Goal: Task Accomplishment & Management: Manage account settings

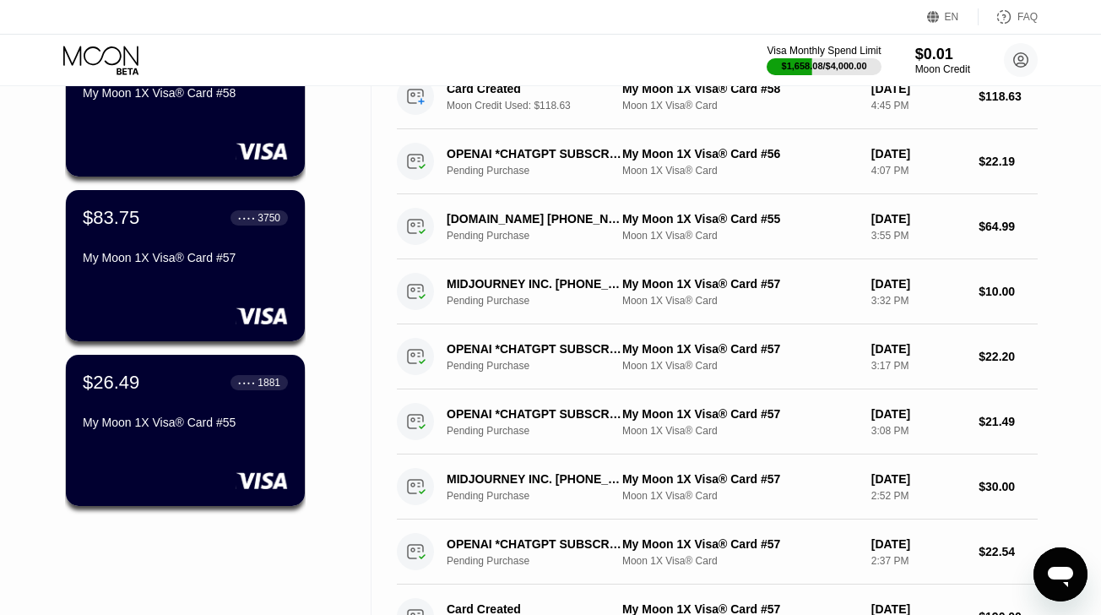
scroll to position [194, 0]
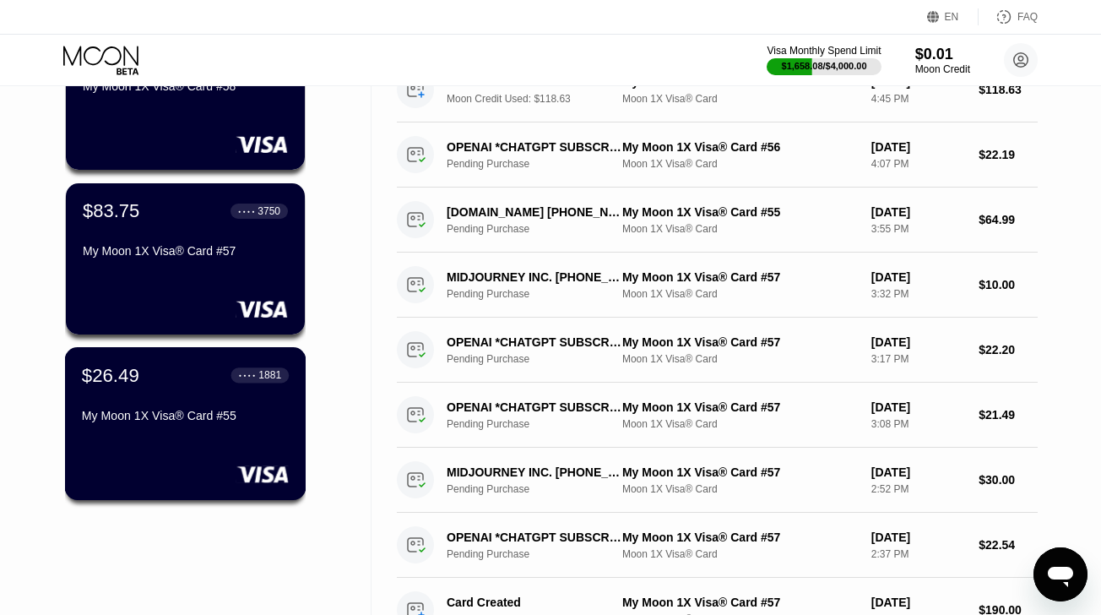
click at [148, 426] on div "My Moon 1X Visa® Card #55" at bounding box center [185, 419] width 207 height 20
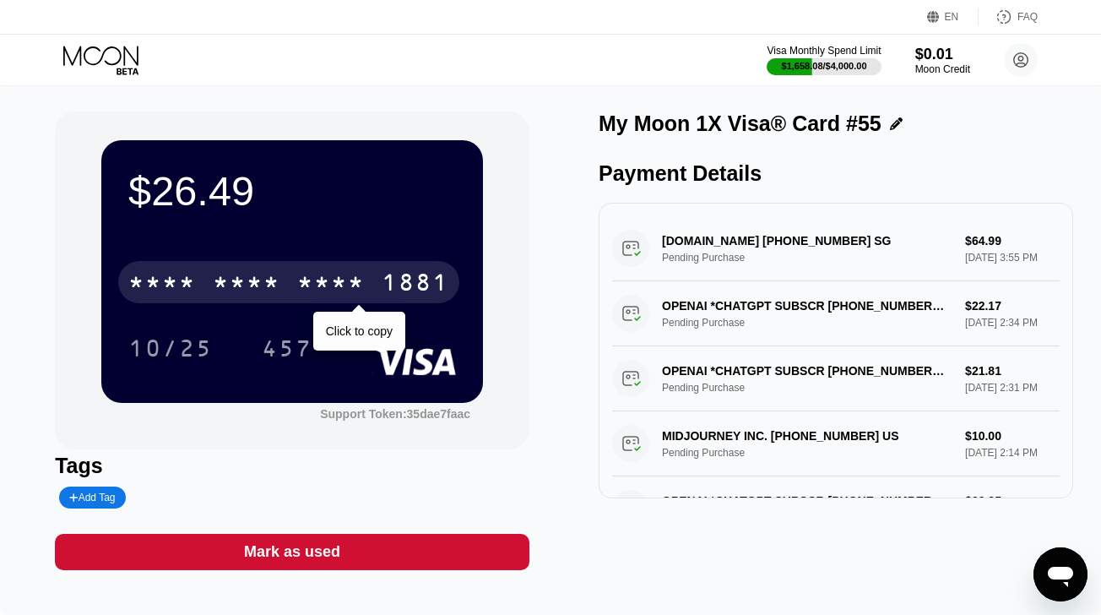
click at [185, 262] on div "* * * * * * * * * * * * 1881" at bounding box center [288, 282] width 341 height 42
click at [185, 262] on div "[CREDIT_CARD_NUMBER]" at bounding box center [288, 282] width 341 height 42
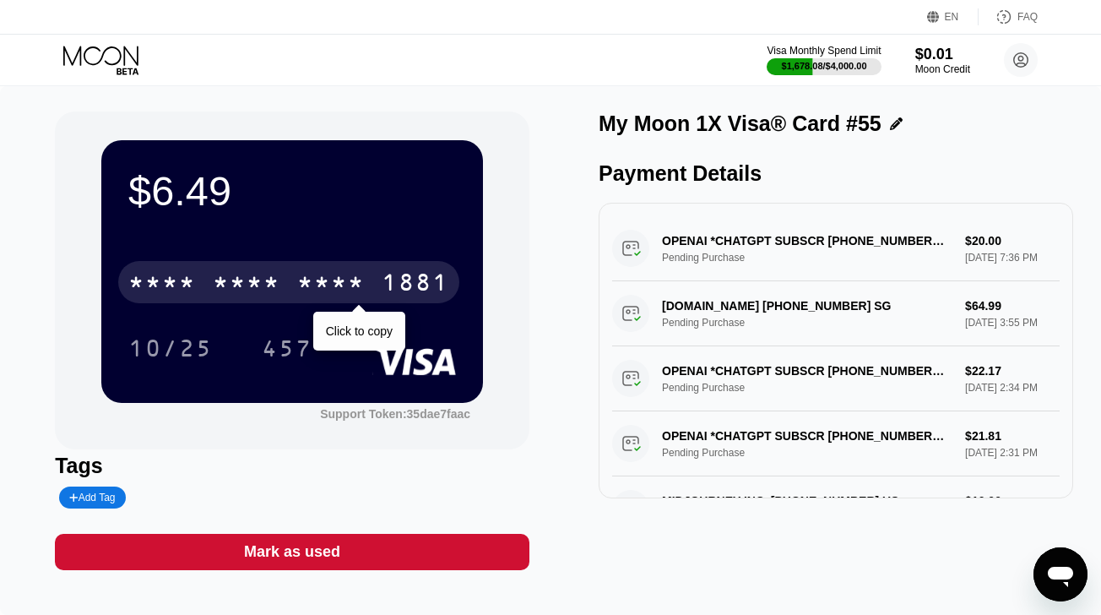
click at [281, 301] on div "* * * * * * * * * * * * 1881" at bounding box center [288, 282] width 341 height 42
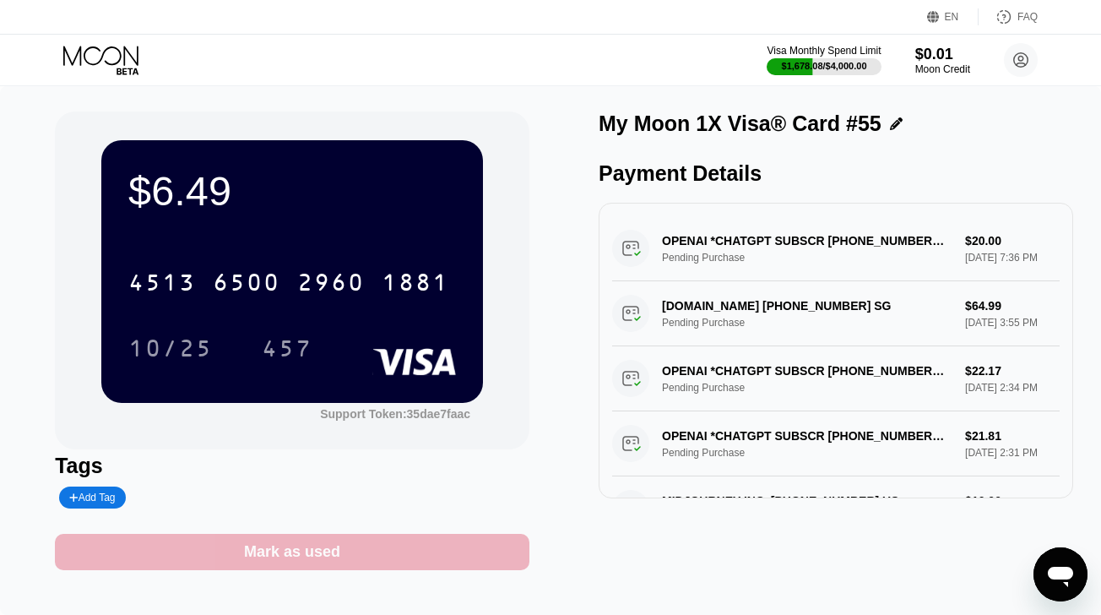
click at [294, 556] on div "Mark as used" at bounding box center [292, 551] width 96 height 19
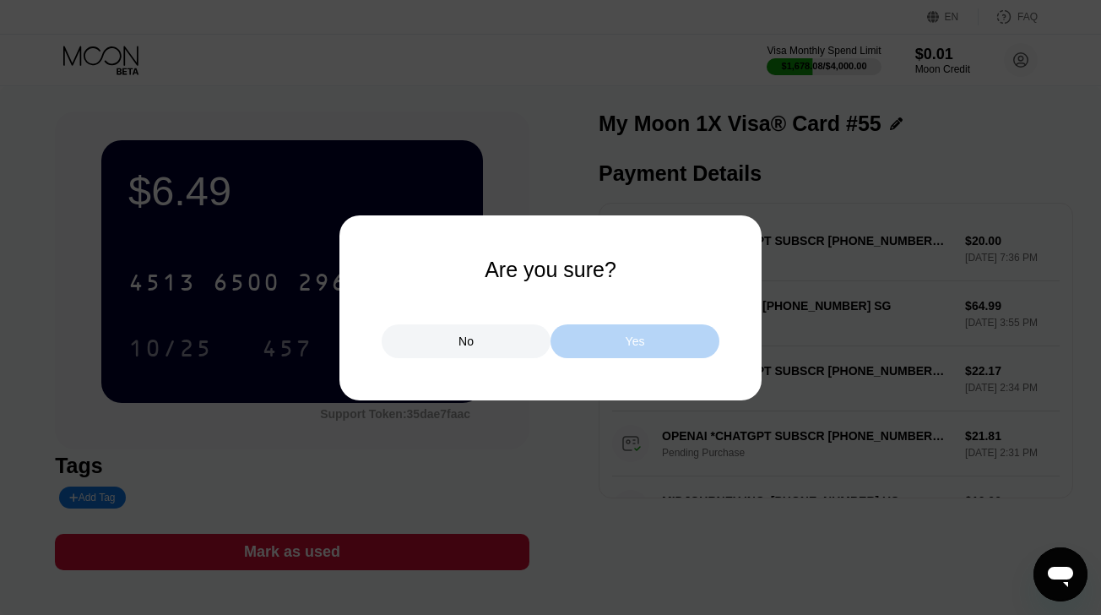
click at [597, 350] on div "Yes" at bounding box center [634, 341] width 169 height 34
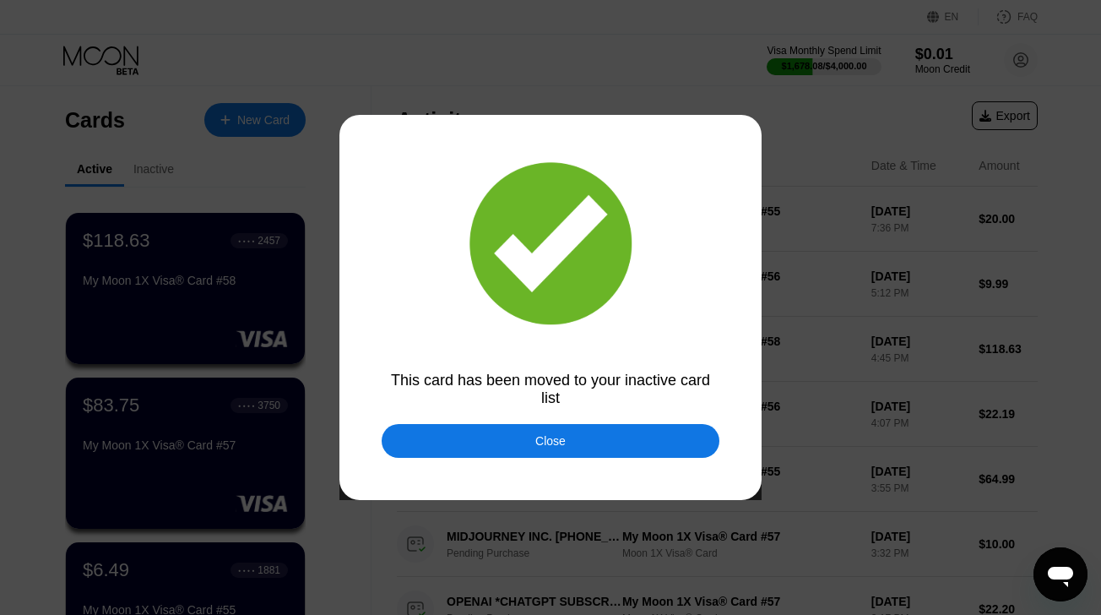
click at [527, 436] on div "Close" at bounding box center [551, 441] width 338 height 34
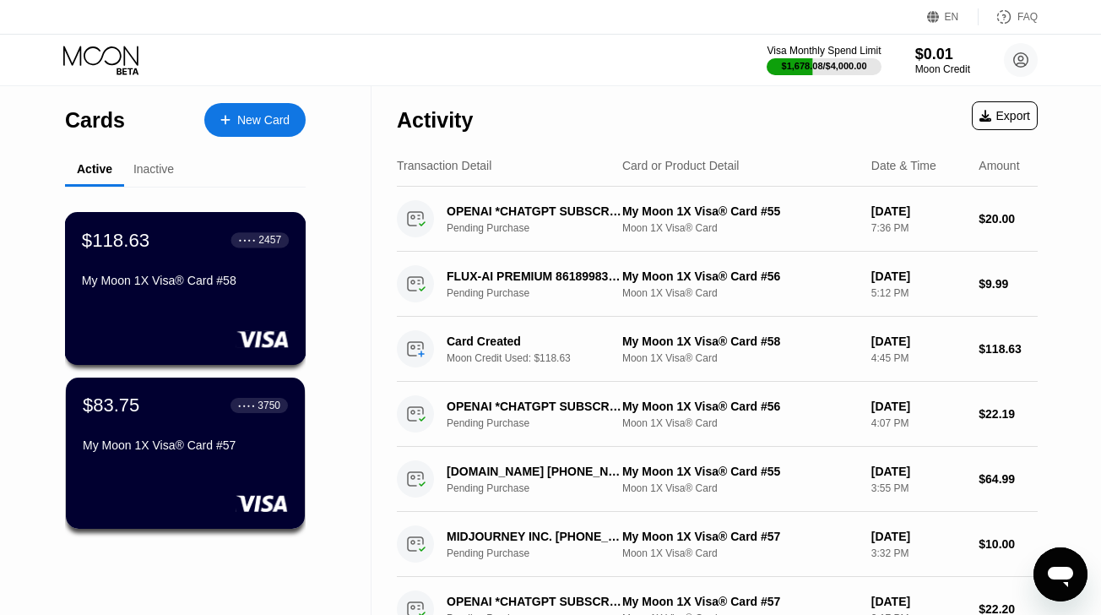
click at [208, 279] on div "My Moon 1X Visa® Card #58" at bounding box center [185, 280] width 207 height 14
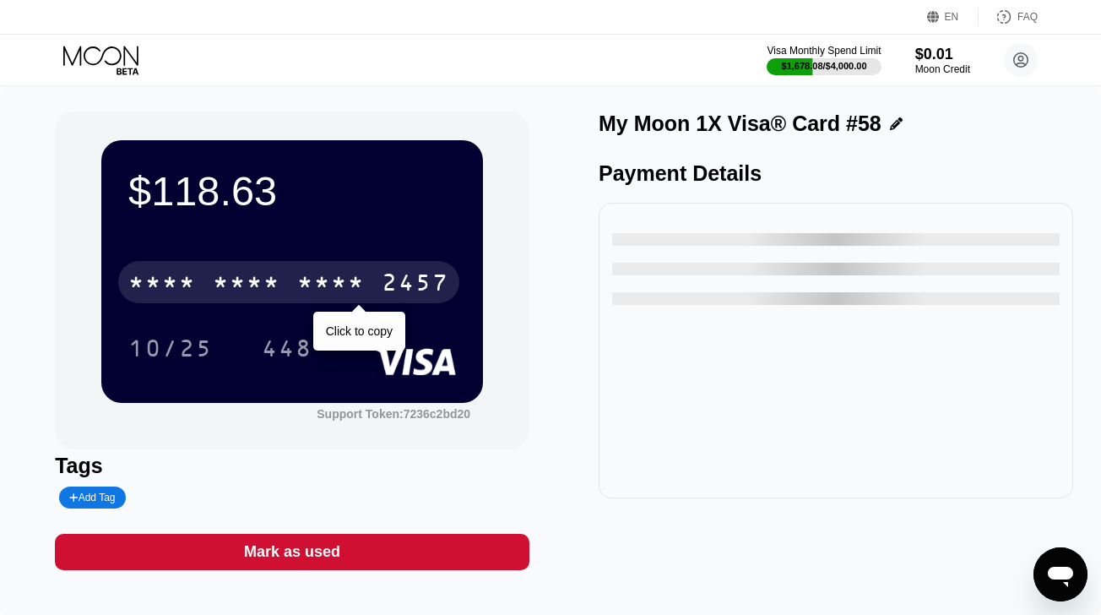
click at [170, 269] on div "* * * * * * * * * * * * 2457" at bounding box center [288, 282] width 341 height 42
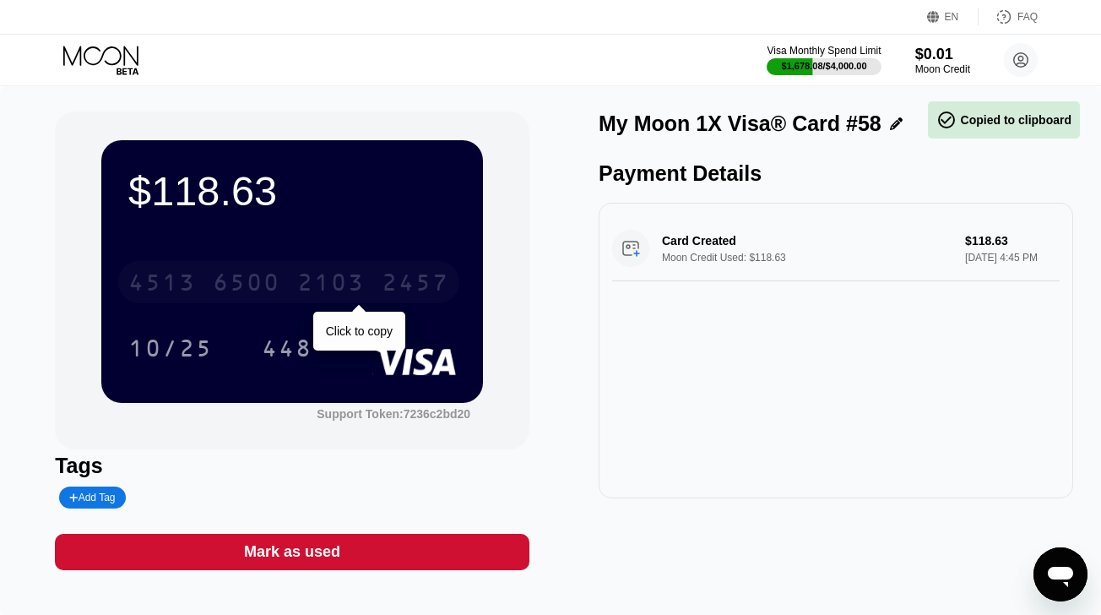
click at [170, 269] on div "4513 6500 2103 2457" at bounding box center [288, 282] width 341 height 42
